Goal: Information Seeking & Learning: Learn about a topic

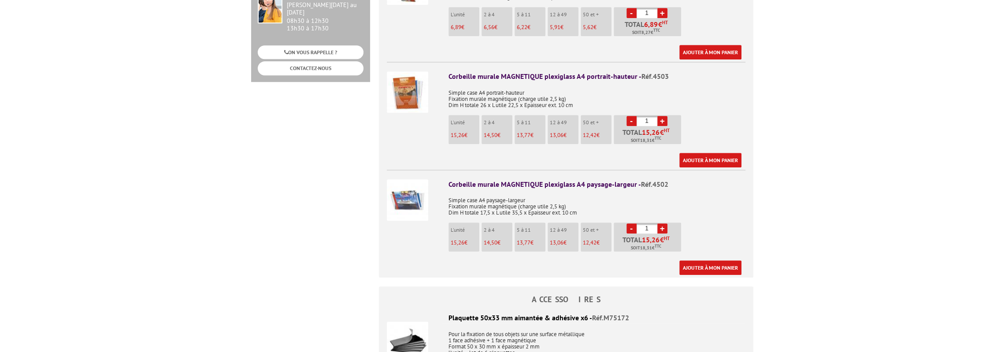
scroll to position [485, 0]
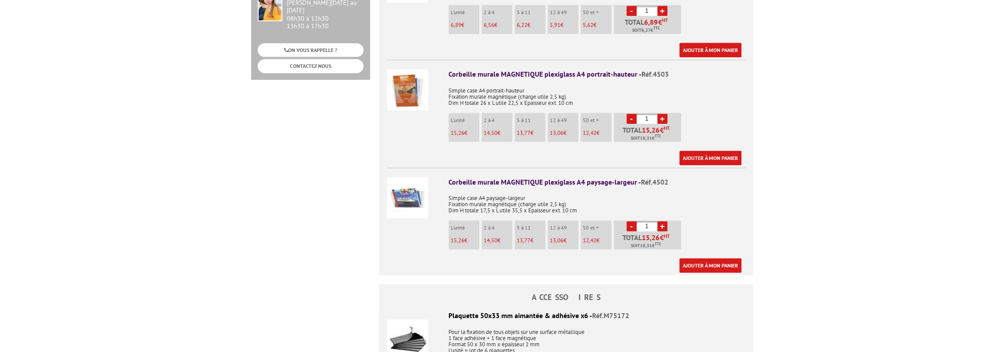
drag, startPoint x: 441, startPoint y: 194, endPoint x: 425, endPoint y: 202, distance: 17.5
click at [425, 202] on img at bounding box center [407, 197] width 41 height 41
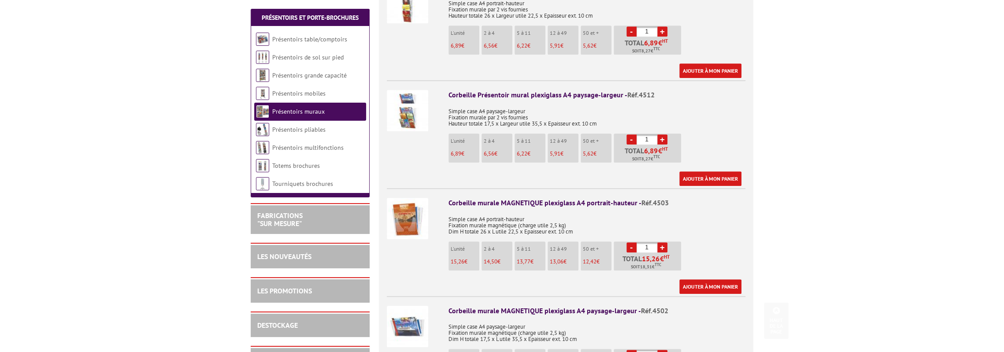
scroll to position [366, 0]
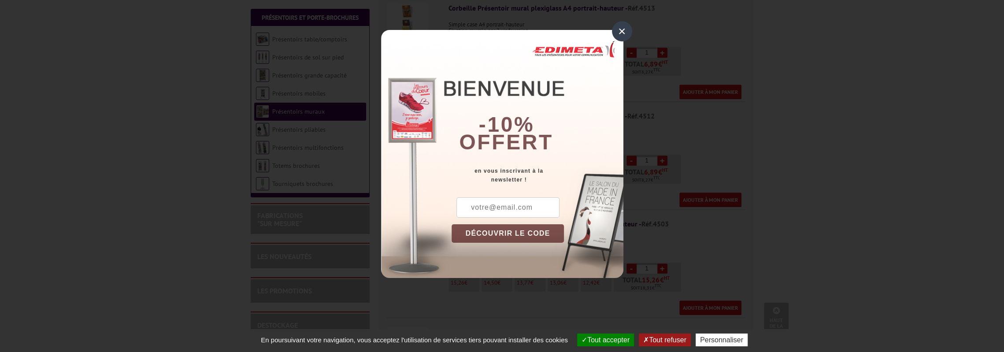
click at [621, 33] on div "×" at bounding box center [622, 31] width 20 height 20
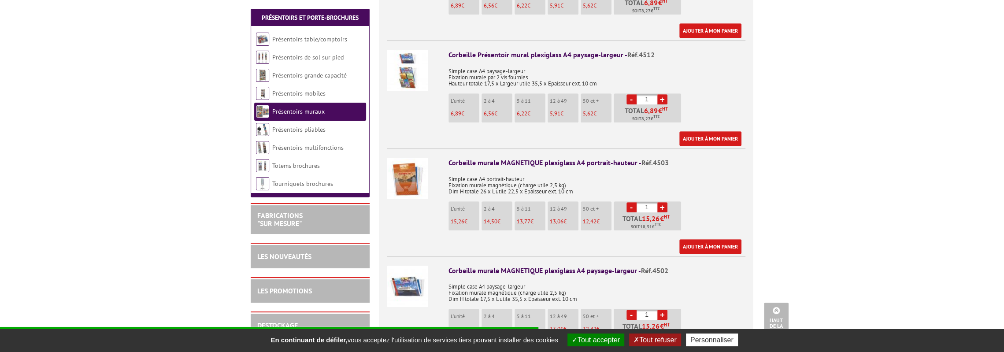
scroll to position [454, 0]
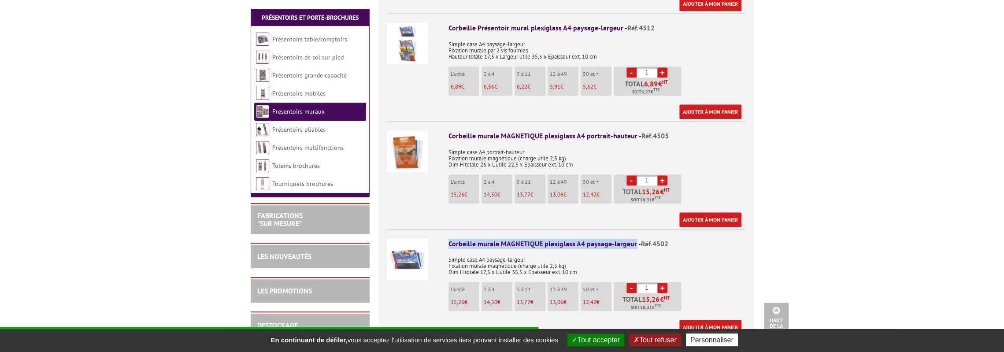
drag, startPoint x: 445, startPoint y: 232, endPoint x: 633, endPoint y: 237, distance: 188.6
click at [633, 237] on li "Corbeille murale MAGNETIQUE plexiglass A4 paysage-largeur - Réf.4502 Simple cas…" at bounding box center [566, 282] width 359 height 106
copy div "Corbeille murale MAGNETIQUE plexiglass A4 paysage-largeur"
drag, startPoint x: 365, startPoint y: 95, endPoint x: 386, endPoint y: 75, distance: 28.0
click at [386, 75] on ul "Corbeille Présentoir mural plexiglass A4 portrait-hauteur - Réf.4513 Simple cas…" at bounding box center [566, 121] width 375 height 431
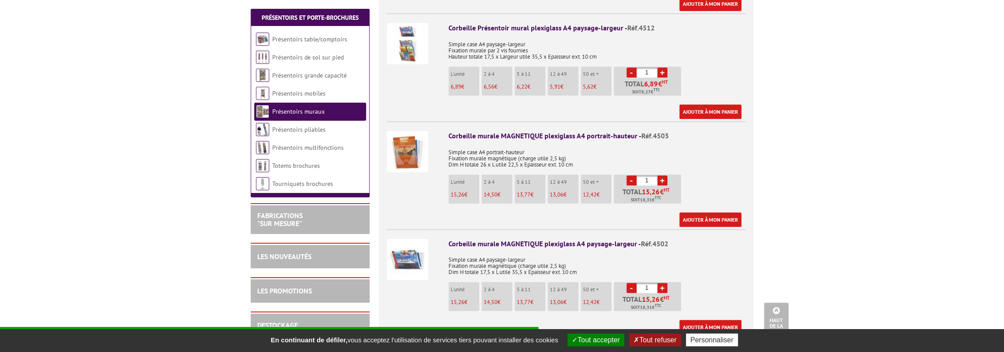
click at [587, 341] on button "Tout accepter" at bounding box center [595, 340] width 57 height 13
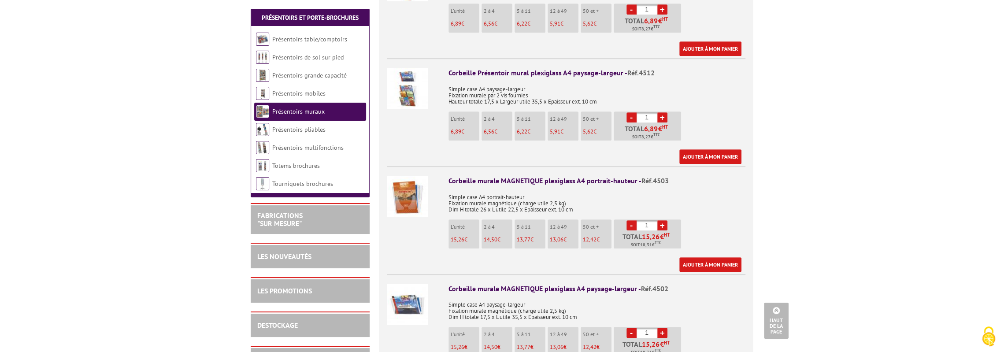
scroll to position [366, 0]
